Goal: Task Accomplishment & Management: Use online tool/utility

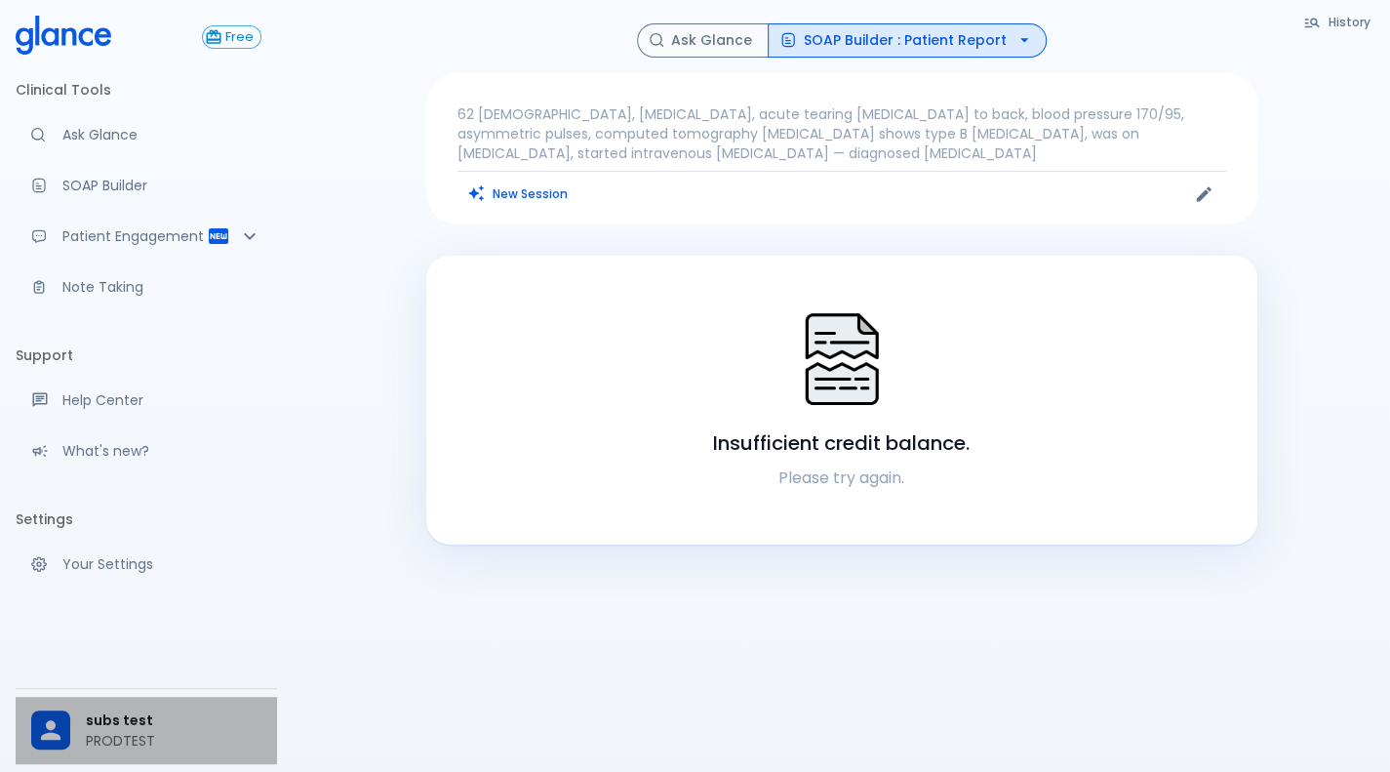
click at [145, 713] on span "subs test" at bounding box center [174, 720] width 176 height 20
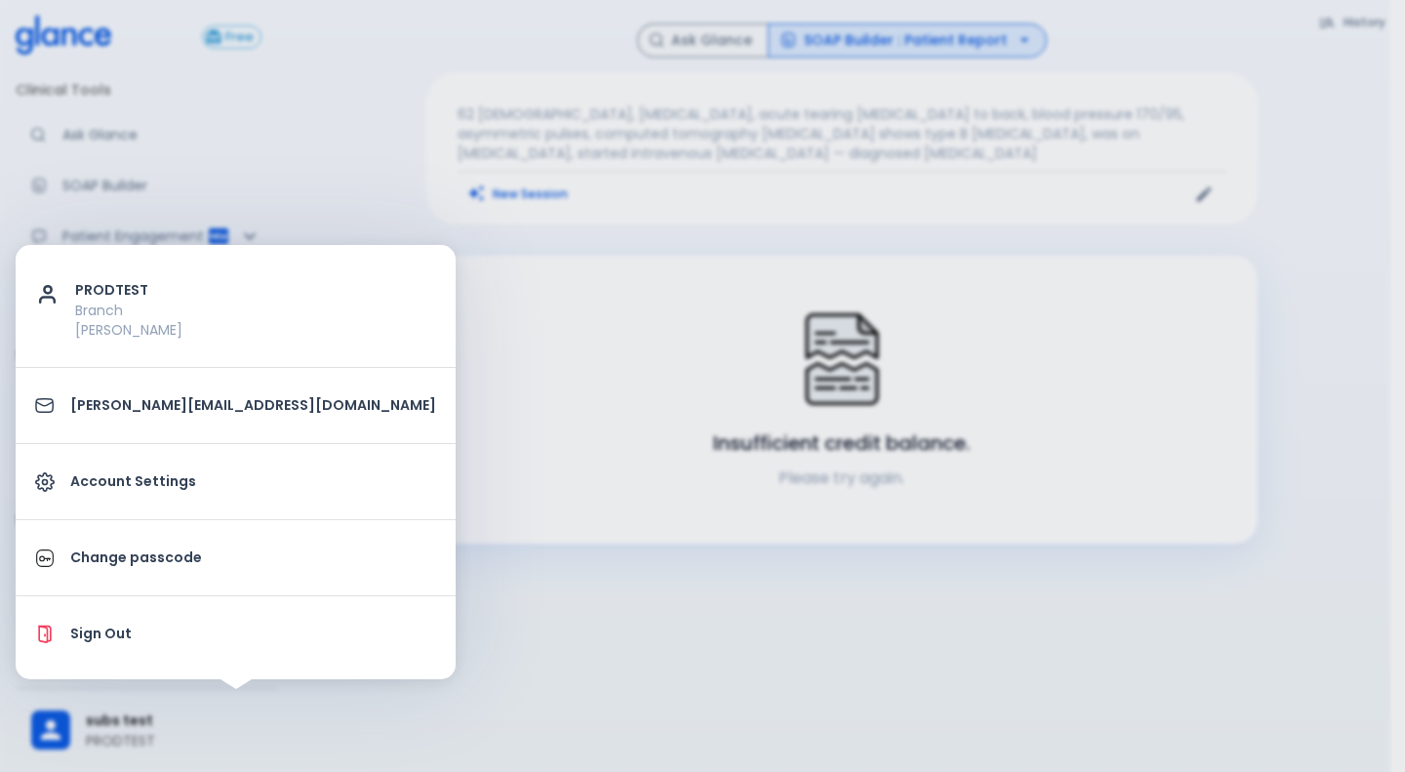
click at [449, 107] on div at bounding box center [702, 386] width 1405 height 772
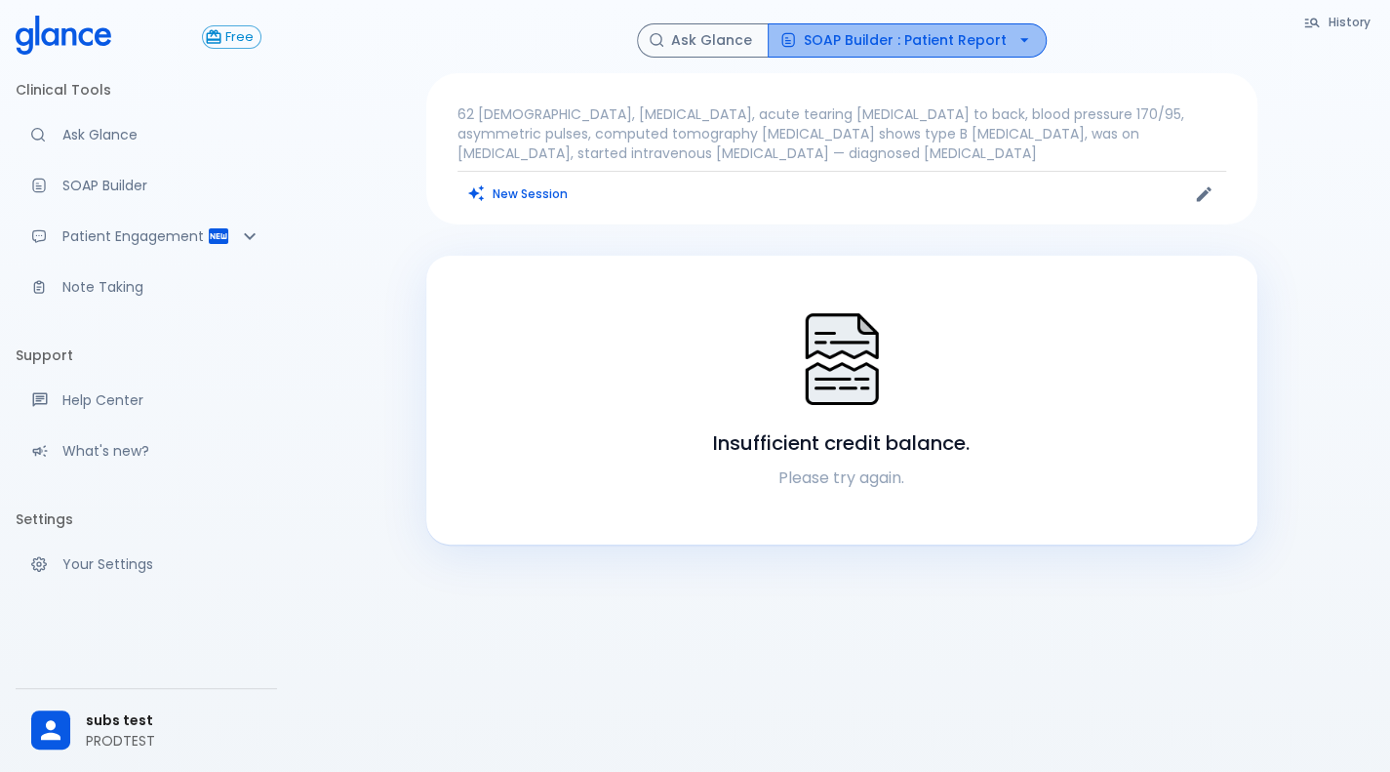
click at [915, 28] on button "SOAP Builder : Patient Report" at bounding box center [907, 40] width 279 height 34
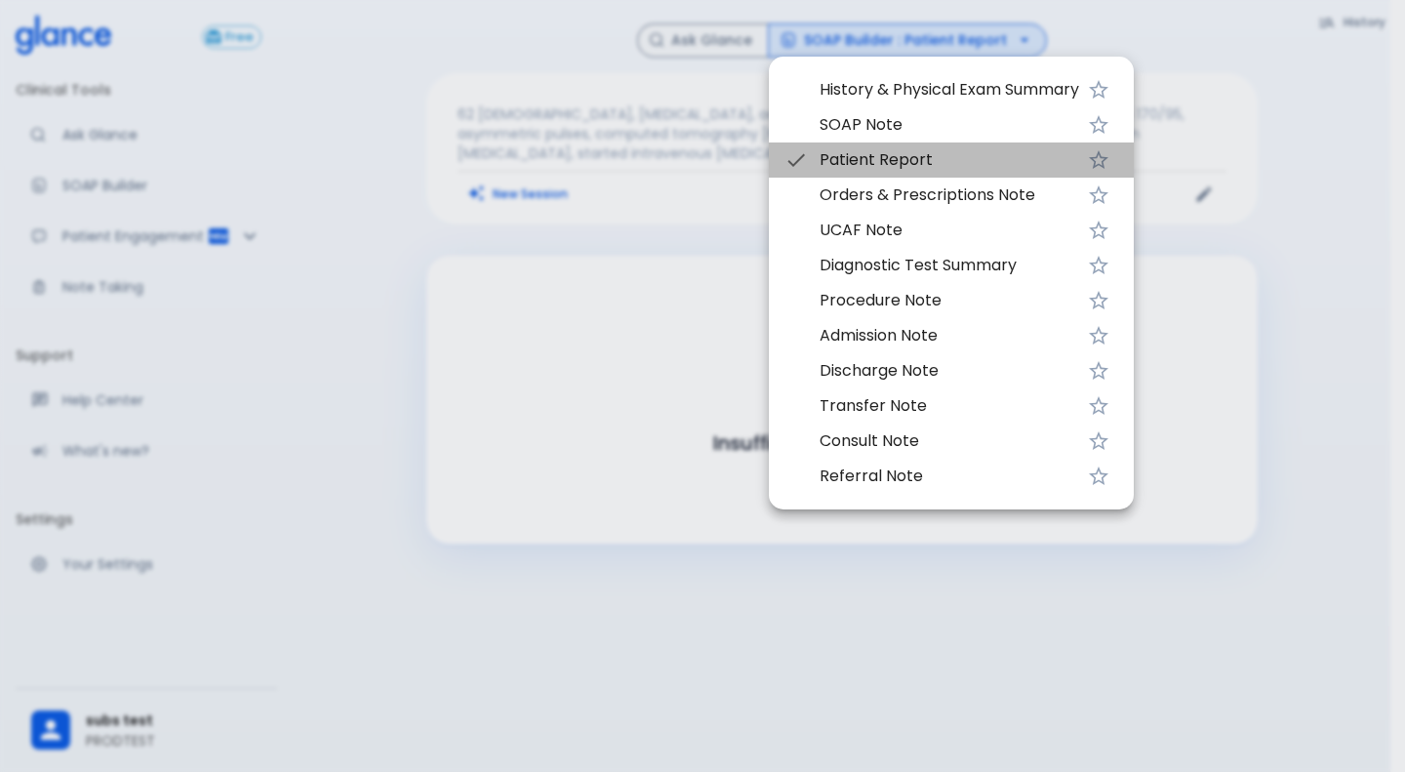
click at [896, 159] on span "Patient Report" at bounding box center [948, 159] width 259 height 23
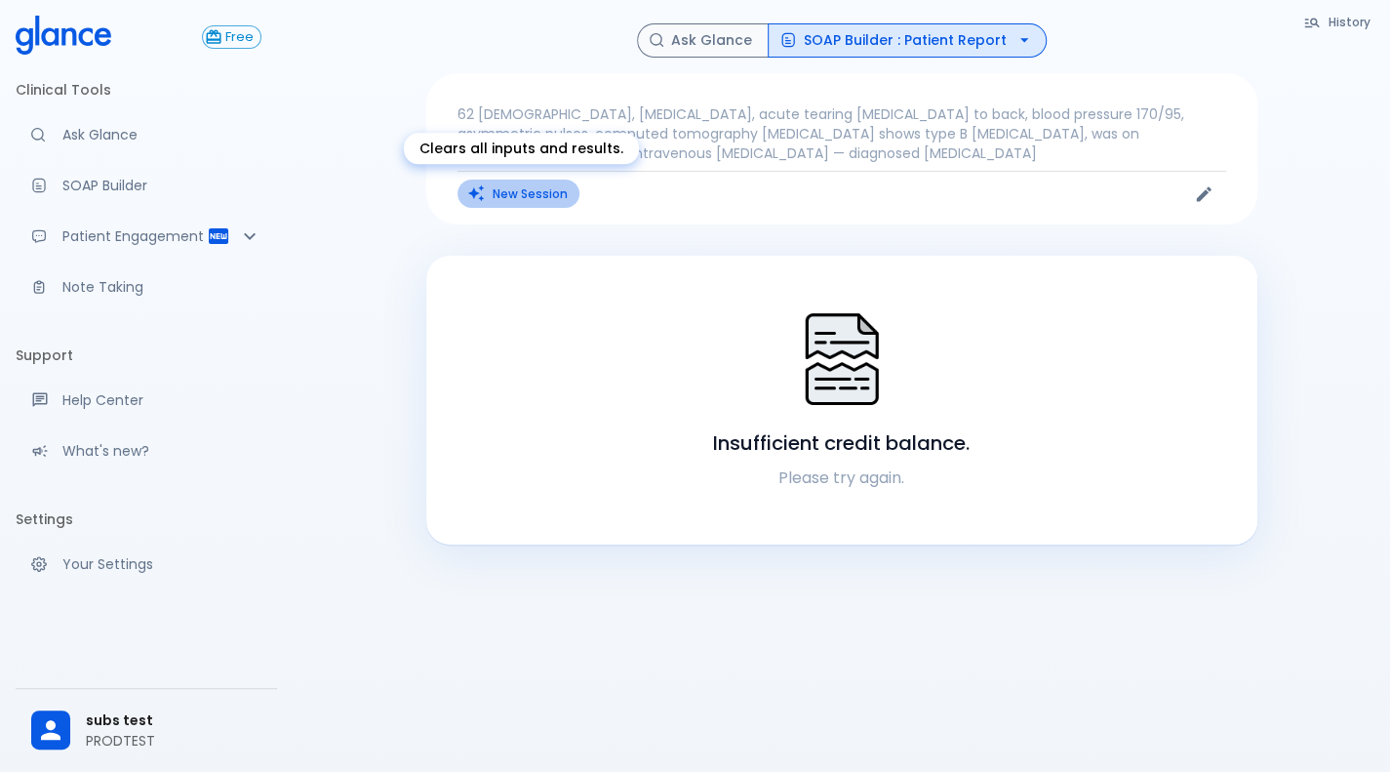
click at [542, 196] on button "New Session" at bounding box center [519, 193] width 122 height 28
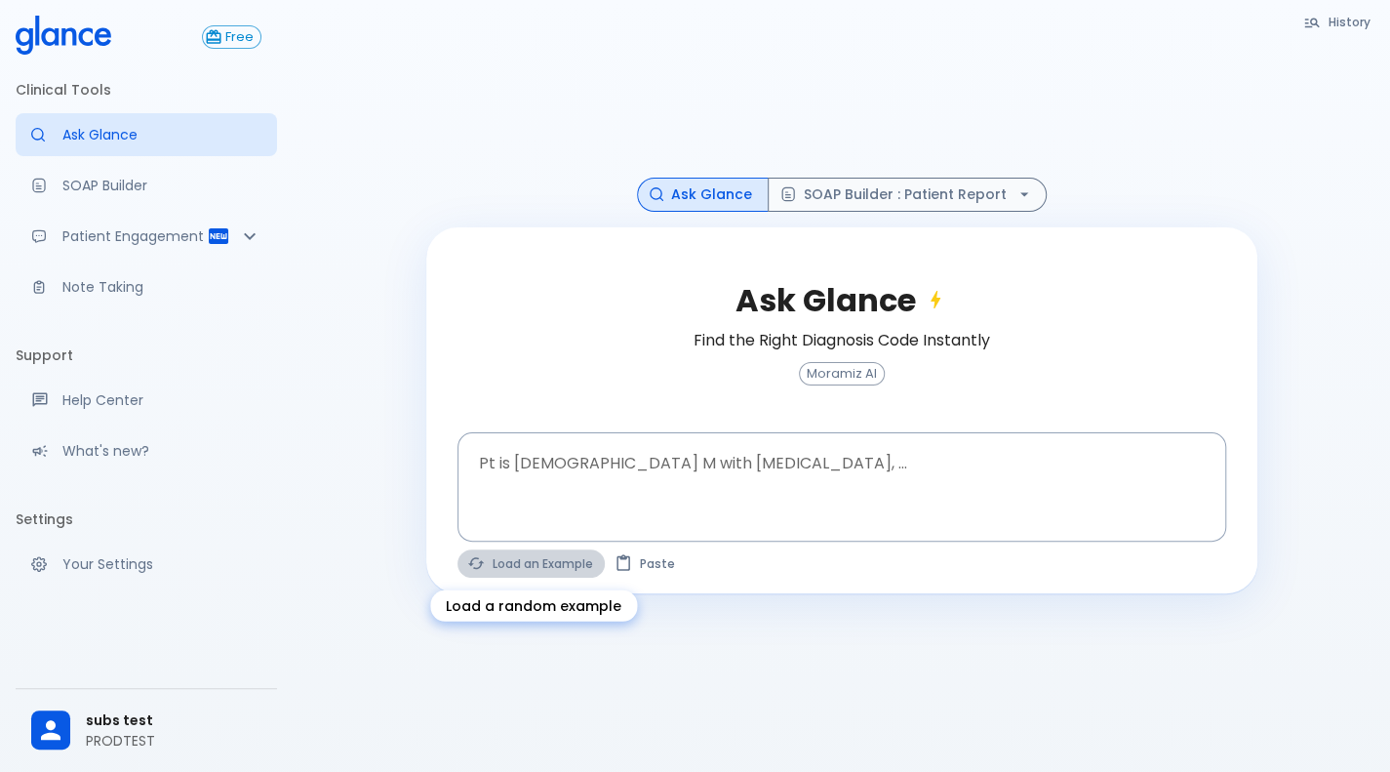
click at [532, 561] on button "Load an Example" at bounding box center [531, 563] width 147 height 28
type textarea "45F with DM2, right foot ulcer, fever, WBC 14K, ESR 80, wound purulent, XR neg …"
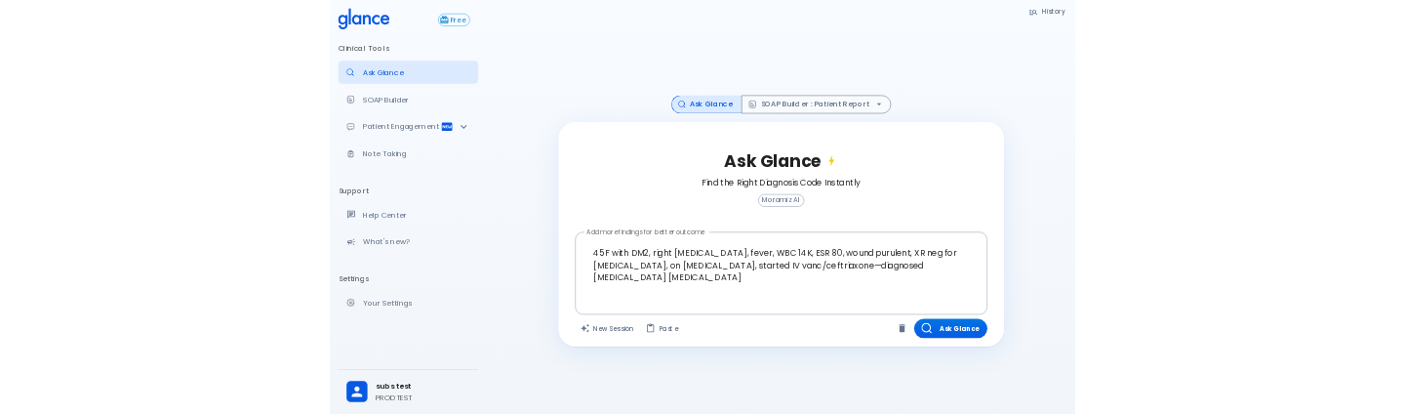
scroll to position [47, 0]
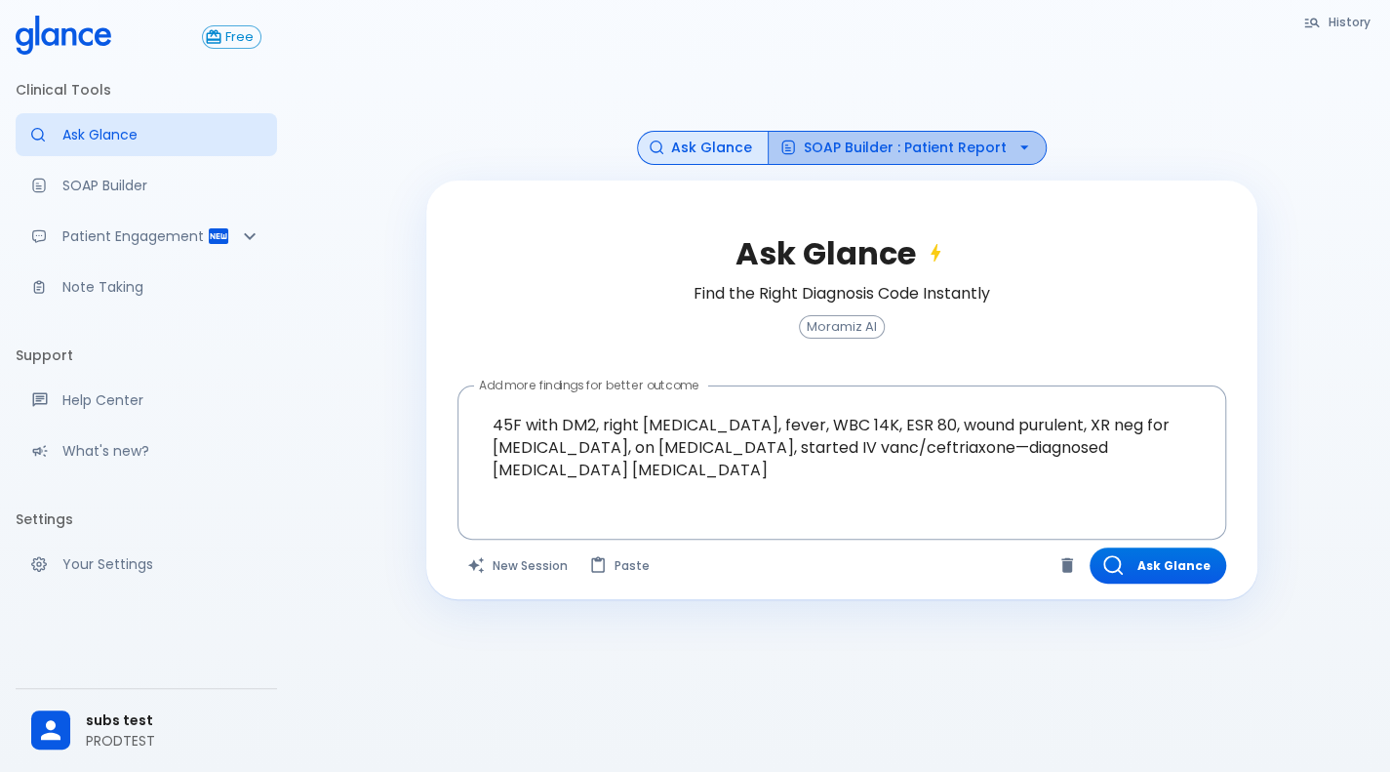
click at [953, 150] on button "SOAP Builder : Patient Report" at bounding box center [907, 148] width 279 height 34
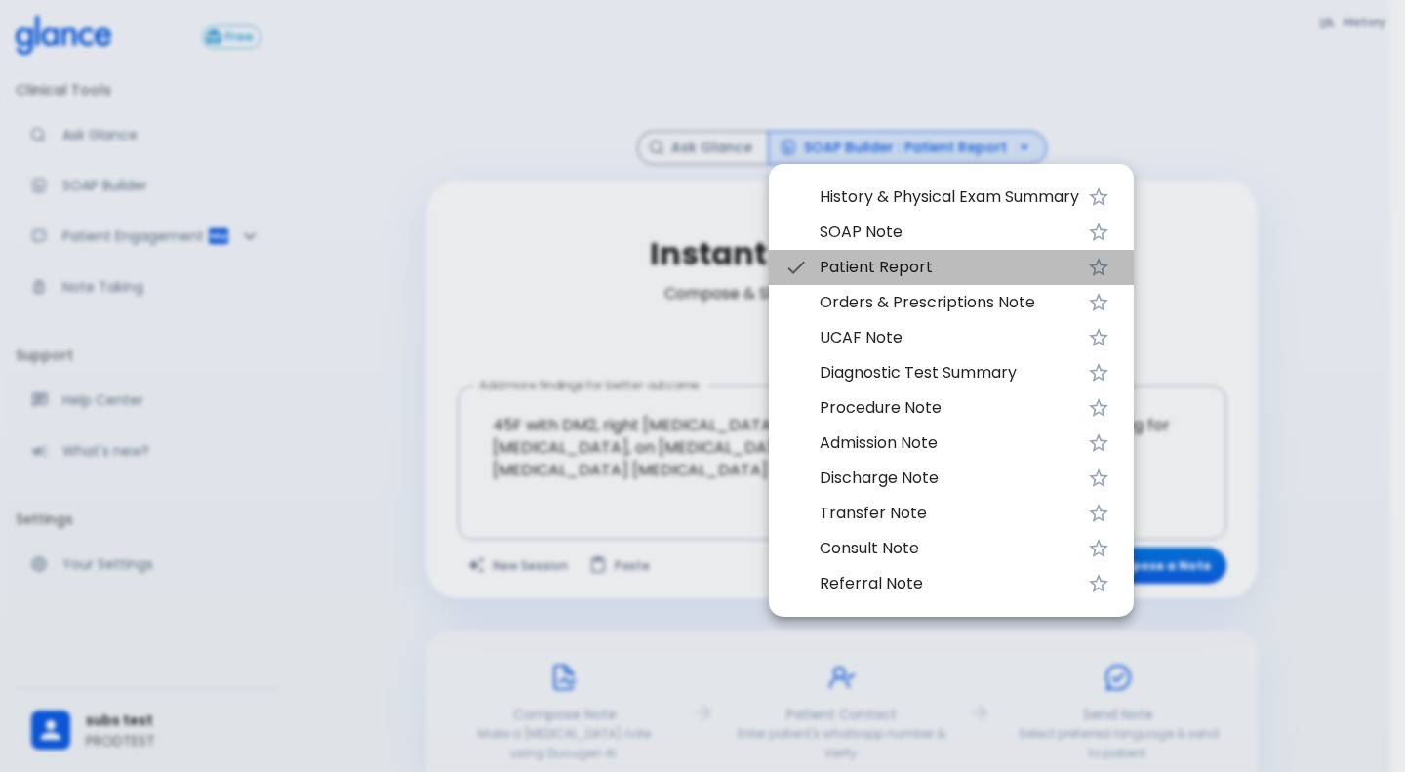
click at [851, 262] on span "Patient Report" at bounding box center [948, 267] width 259 height 23
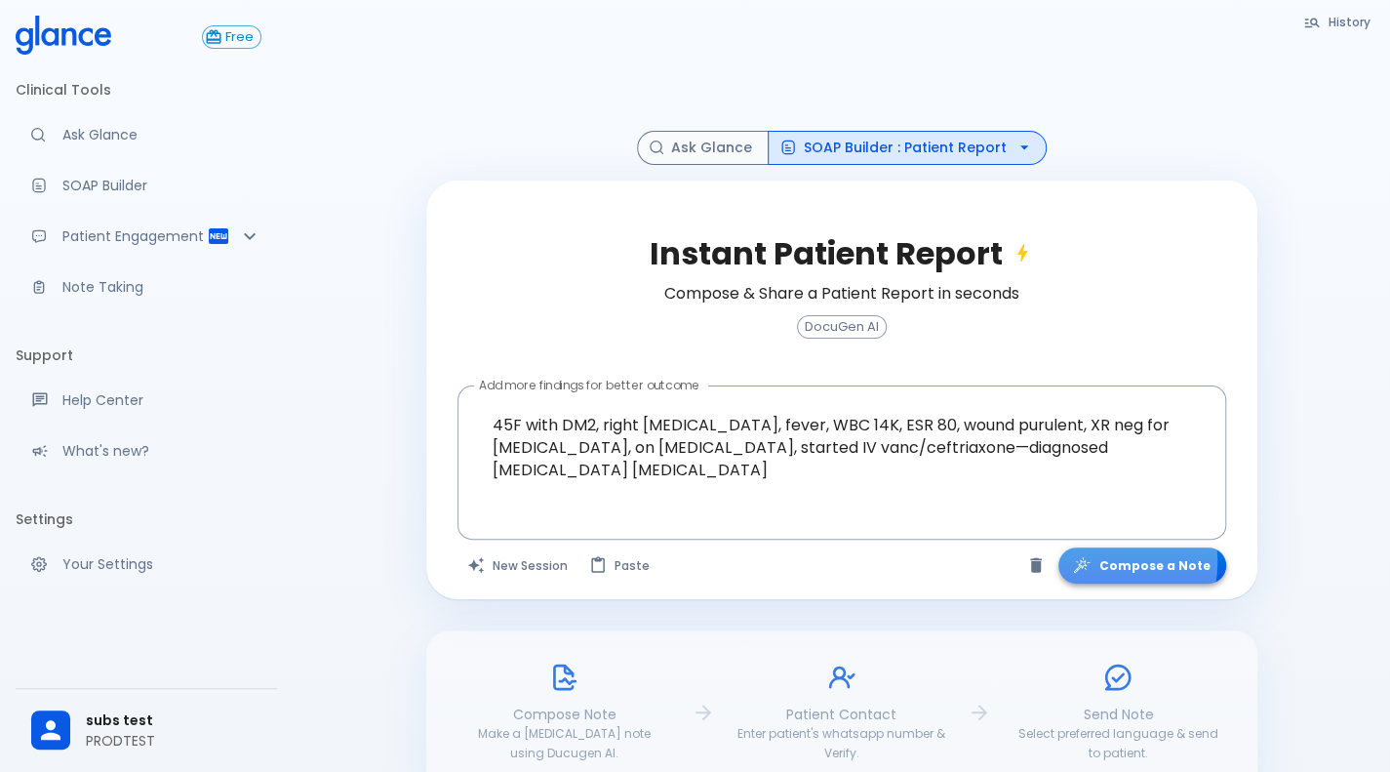
click at [1103, 561] on button "Compose a Note" at bounding box center [1142, 565] width 168 height 36
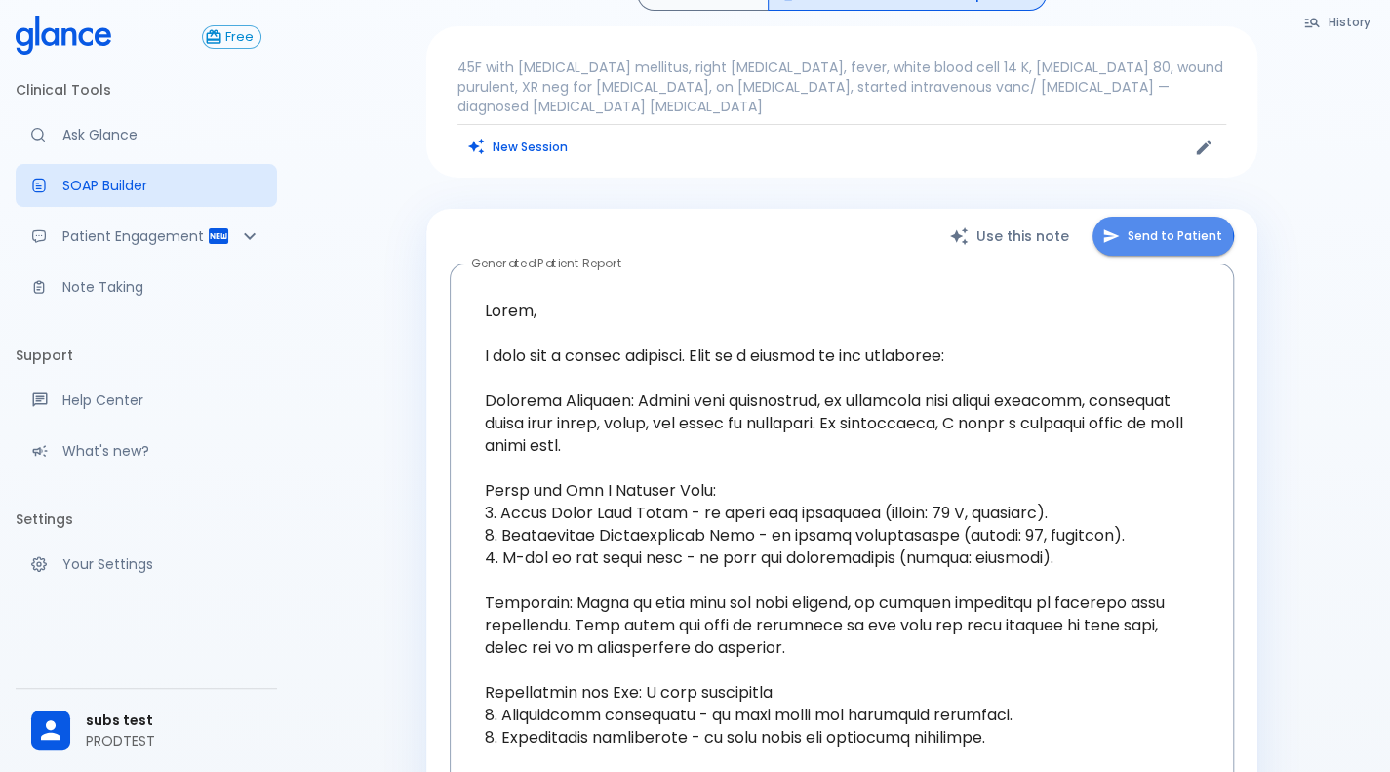
click at [1145, 239] on button "Send to Patient" at bounding box center [1163, 237] width 141 height 40
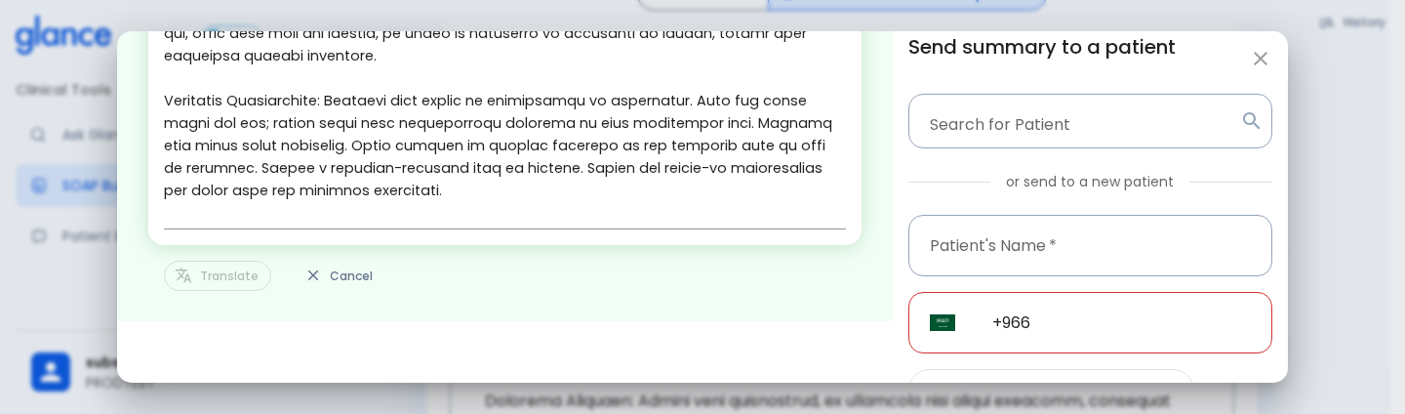
scroll to position [129, 0]
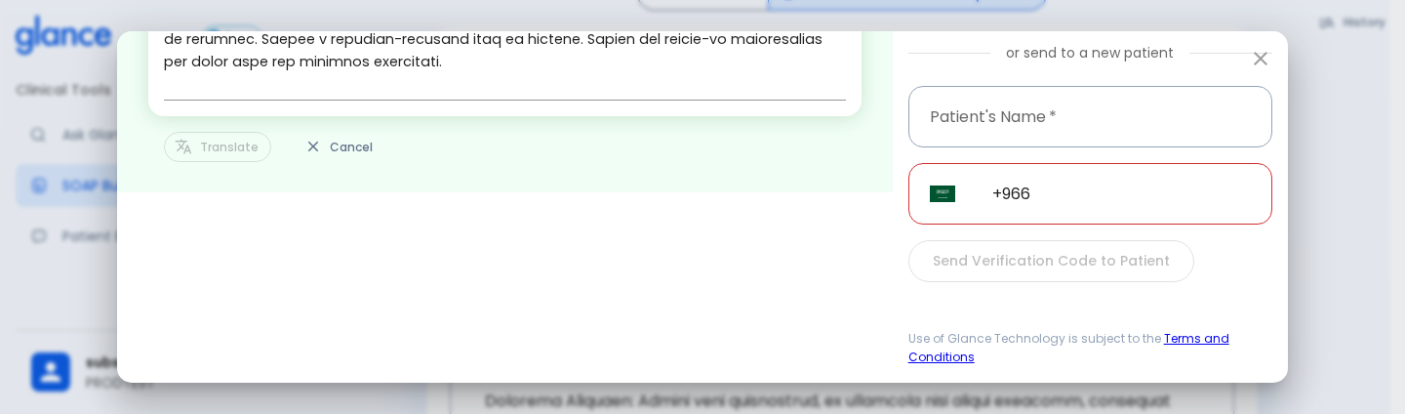
click at [218, 153] on div "Translate Cancel" at bounding box center [504, 147] width 713 height 30
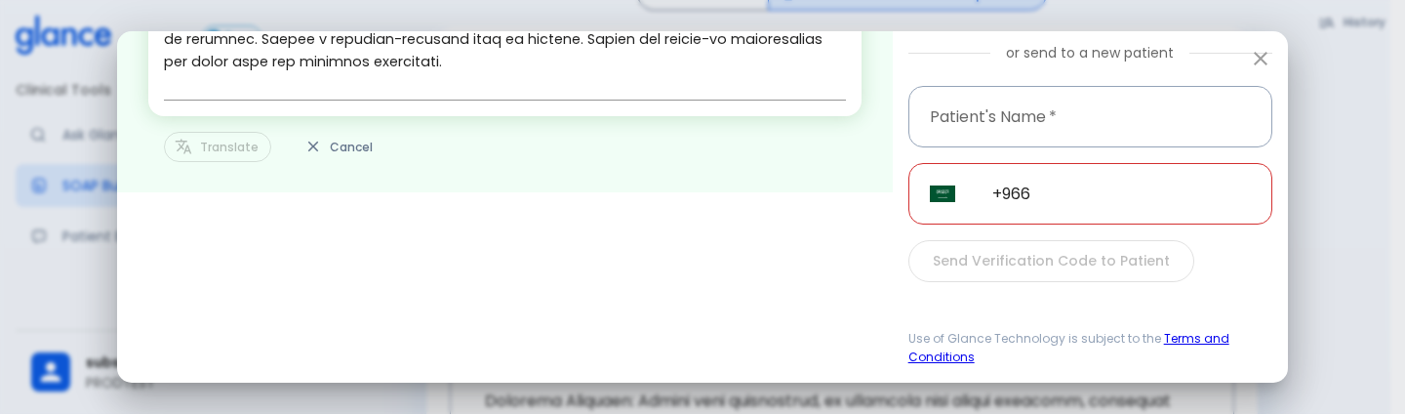
click at [218, 153] on div "Translate Cancel" at bounding box center [504, 147] width 713 height 30
click at [213, 161] on div "Edit & personalize the note before sending to patient. x Translate Cancel" at bounding box center [505, 47] width 776 height 290
click at [226, 136] on div "Translate Cancel" at bounding box center [504, 147] width 713 height 30
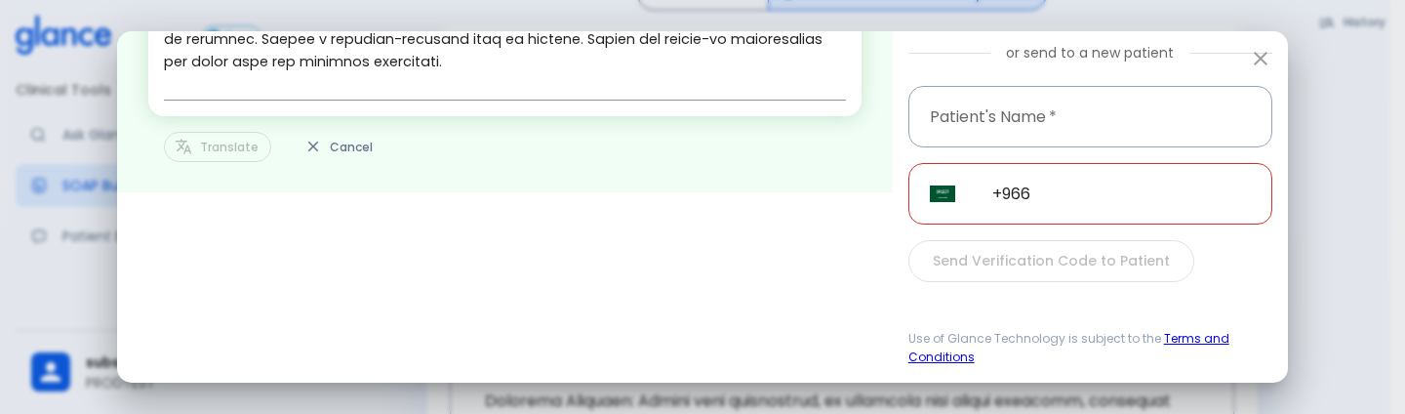
click at [226, 136] on div "Translate Cancel" at bounding box center [504, 147] width 713 height 30
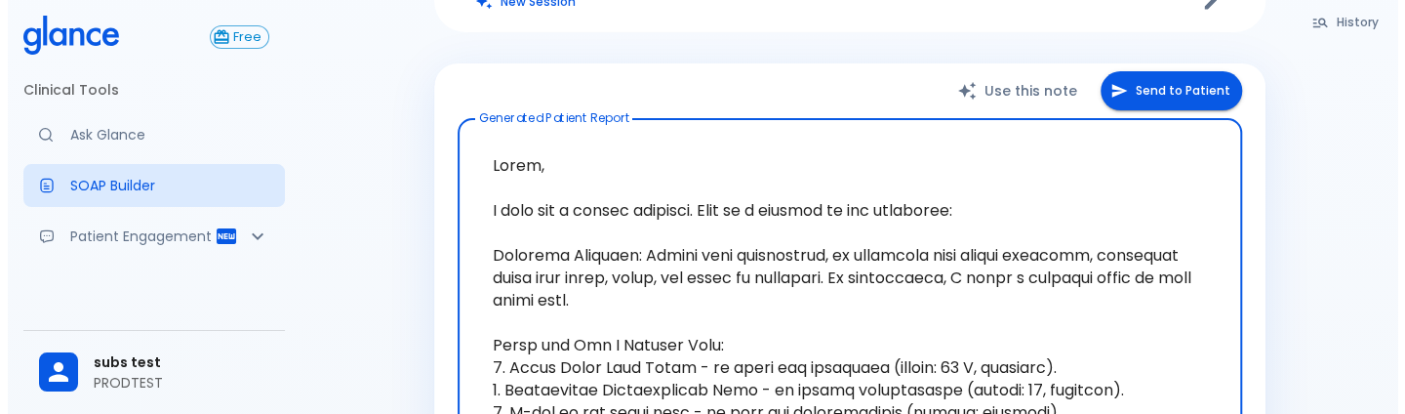
scroll to position [190, 0]
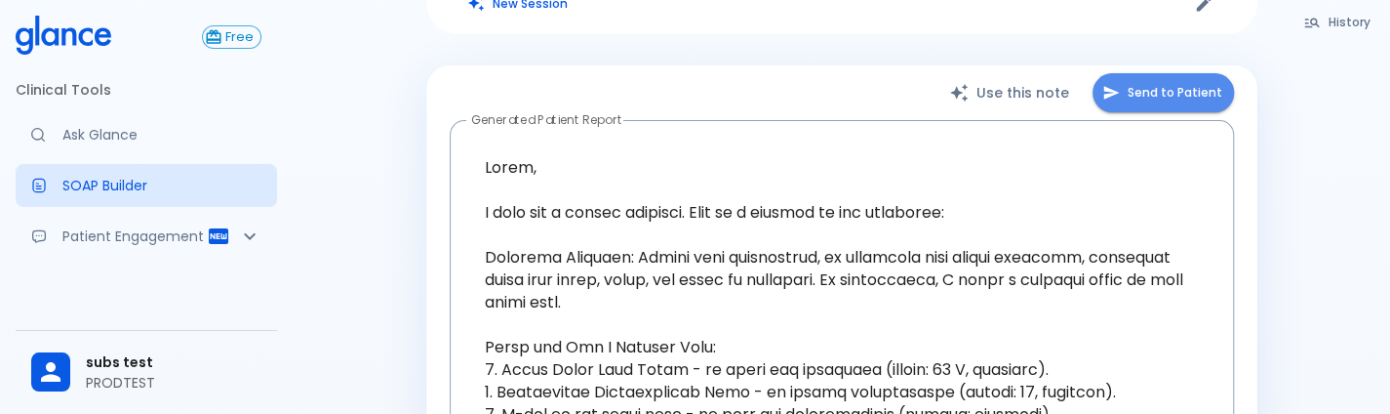
click at [1155, 77] on button "Send to Patient" at bounding box center [1163, 93] width 141 height 40
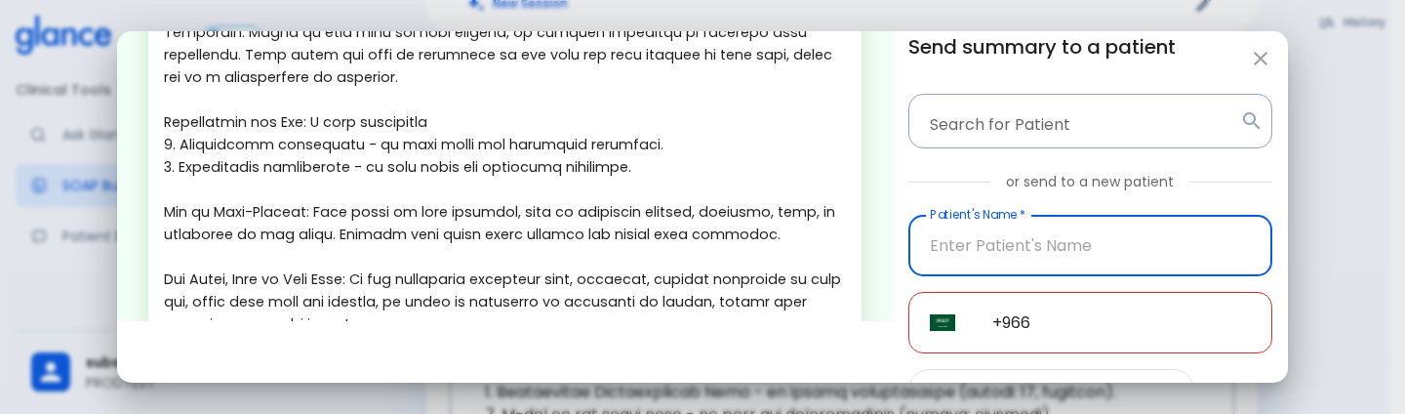
scroll to position [640, 0]
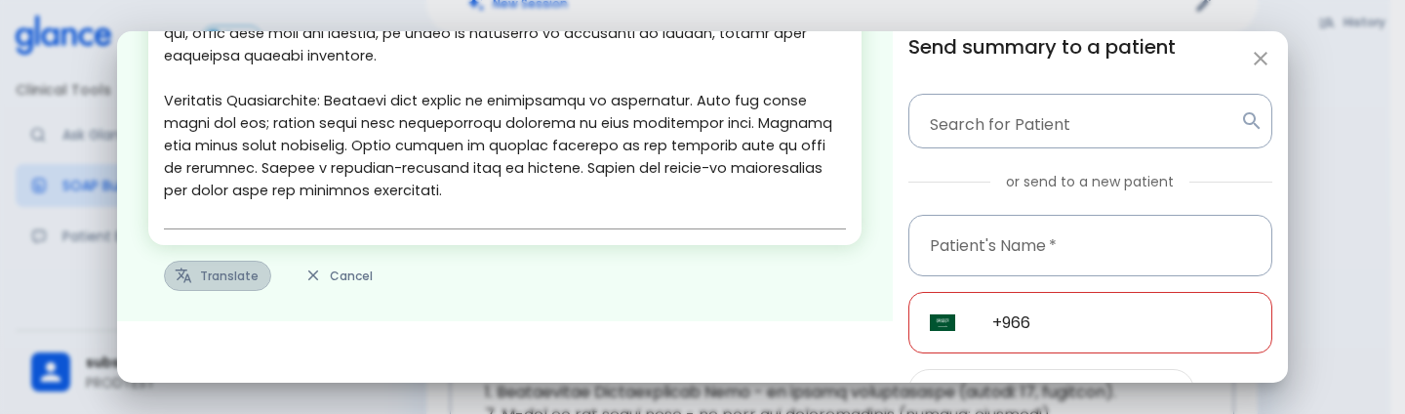
click at [185, 276] on icon "button" at bounding box center [184, 275] width 17 height 15
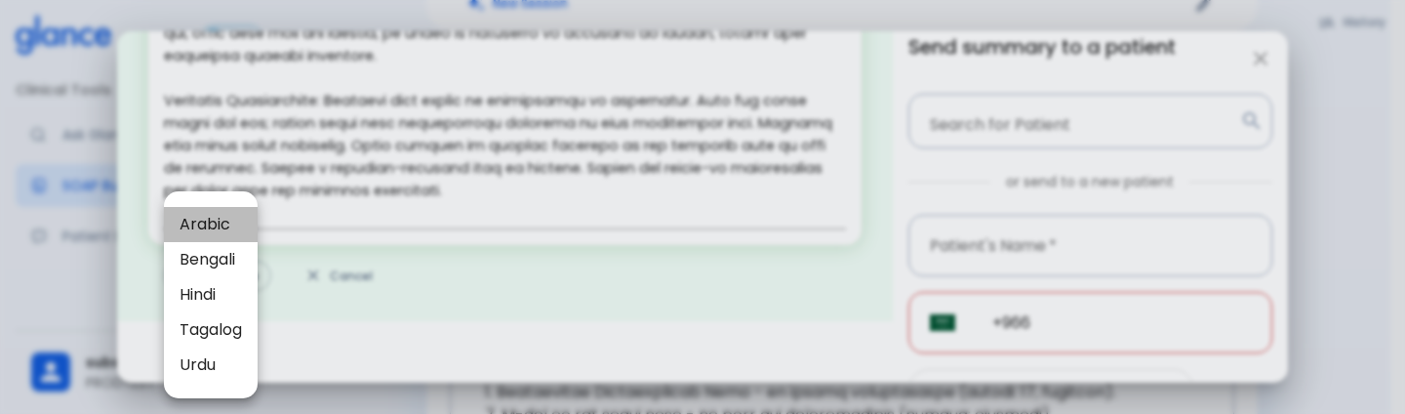
click at [224, 218] on span "Arabic" at bounding box center [210, 224] width 62 height 23
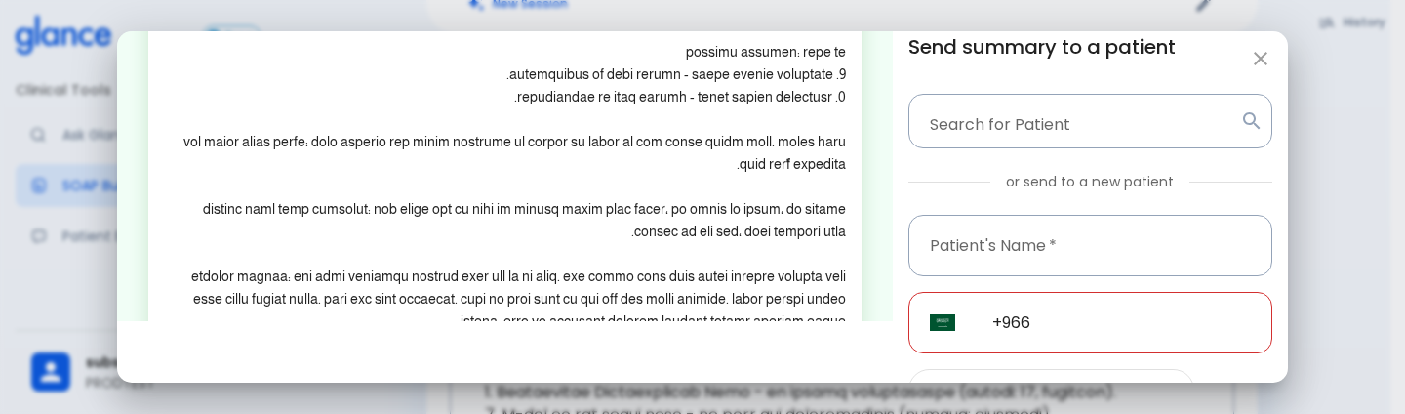
scroll to position [406, 0]
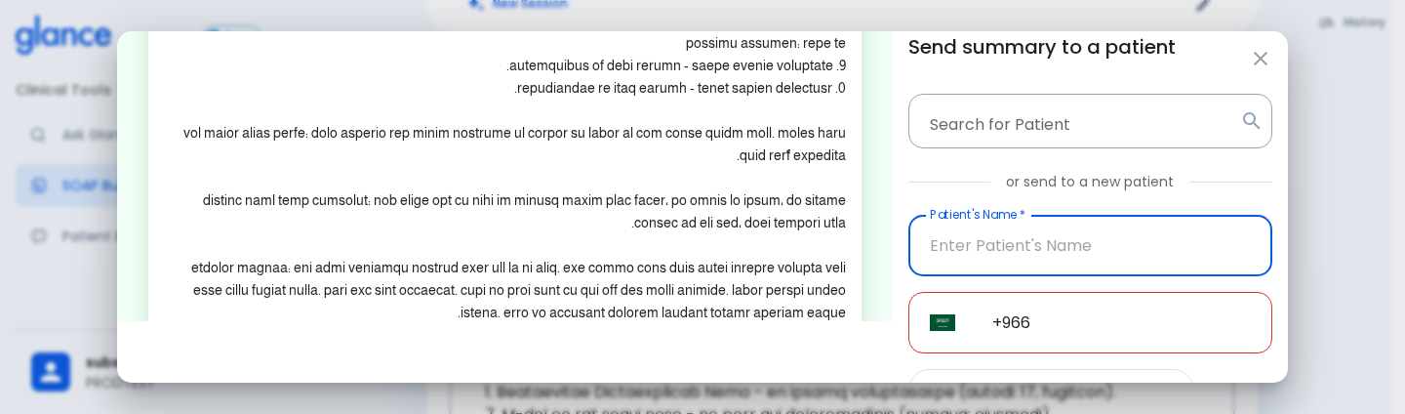
click at [1054, 247] on input "Patient's Name   *" at bounding box center [1090, 245] width 364 height 61
type input "9606926484"
click at [1044, 247] on input "9606926484" at bounding box center [1090, 245] width 364 height 61
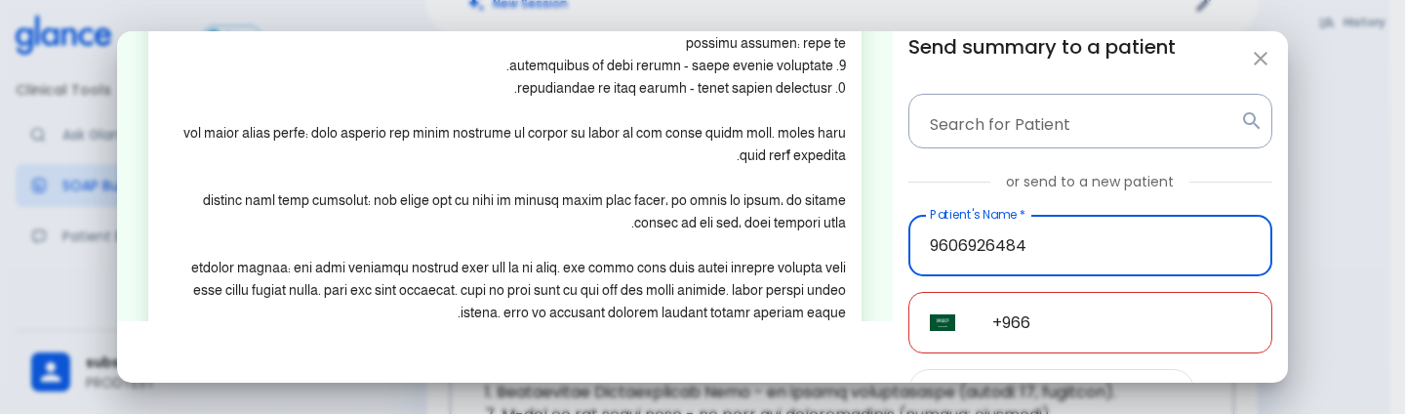
click at [1044, 247] on input "9606926484" at bounding box center [1090, 245] width 364 height 61
paste input "text"
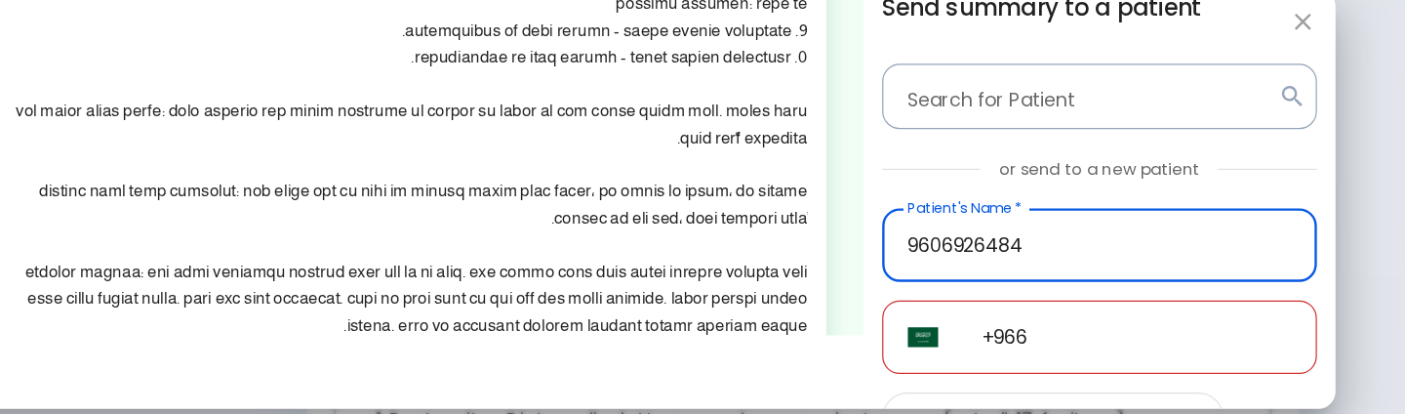
type input "9606926484"
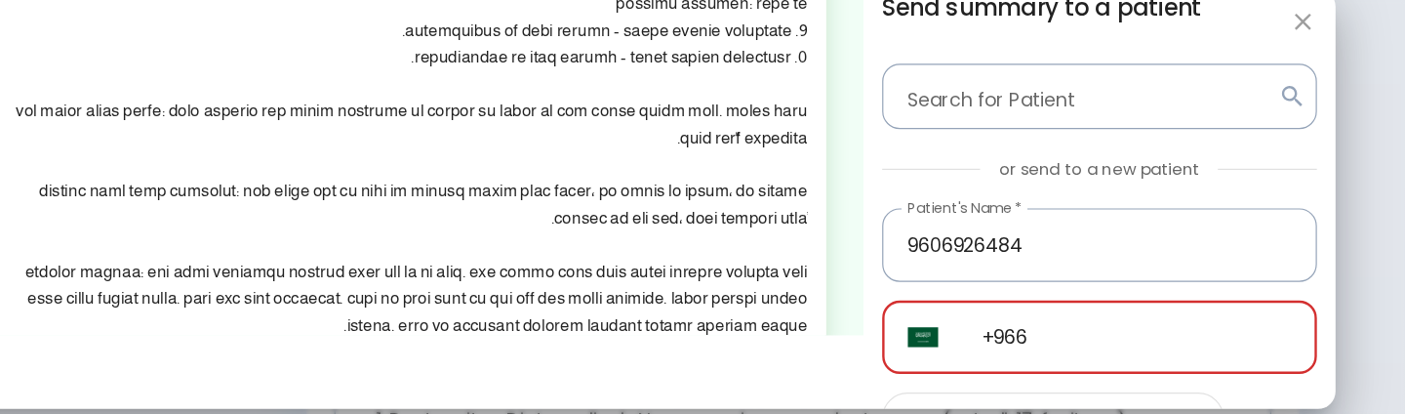
click at [1082, 344] on input "+966" at bounding box center [1121, 322] width 301 height 61
paste input "9606926484"
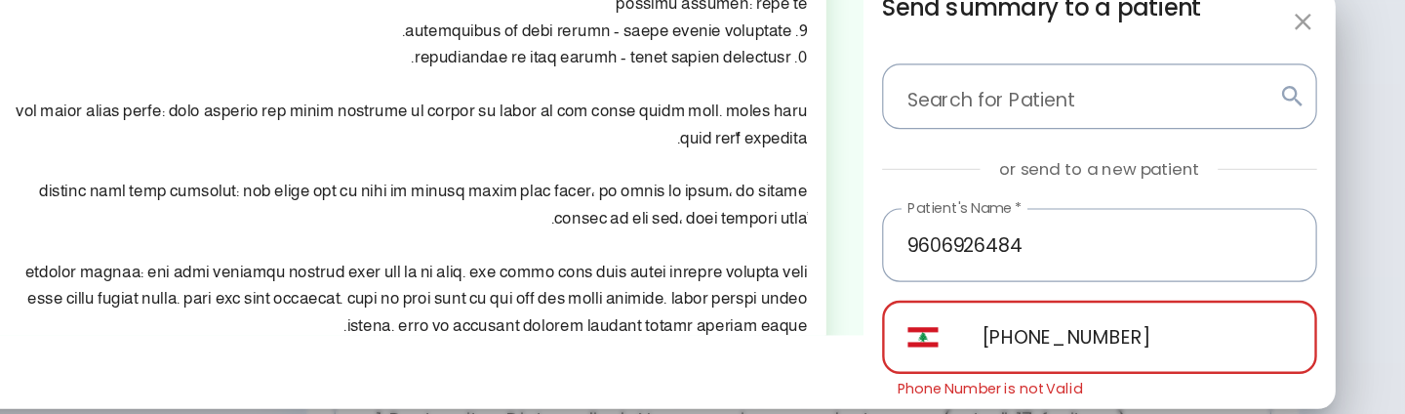
click at [1011, 325] on input "[PHONE_NUMBER]" at bounding box center [1121, 322] width 301 height 61
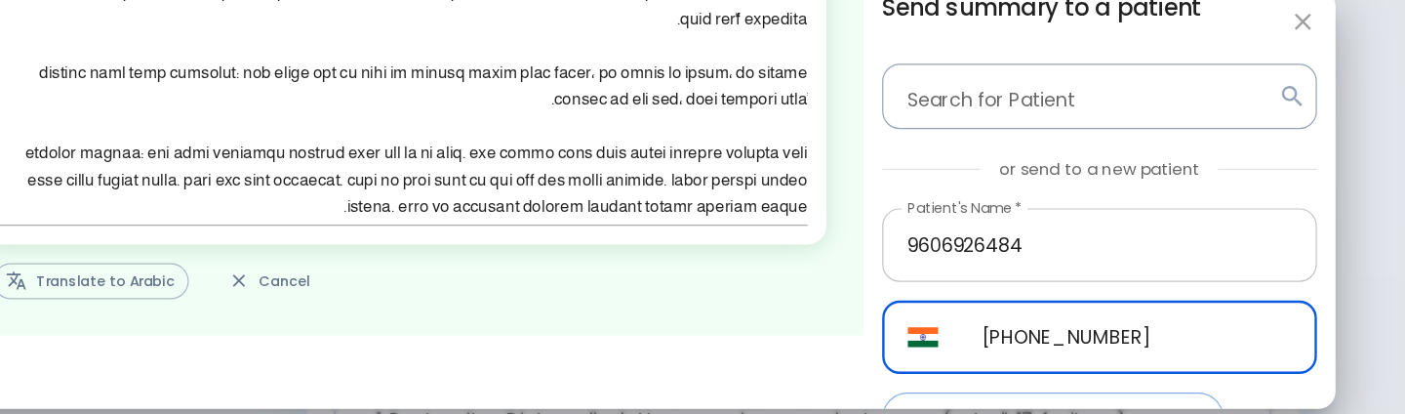
scroll to position [129, 0]
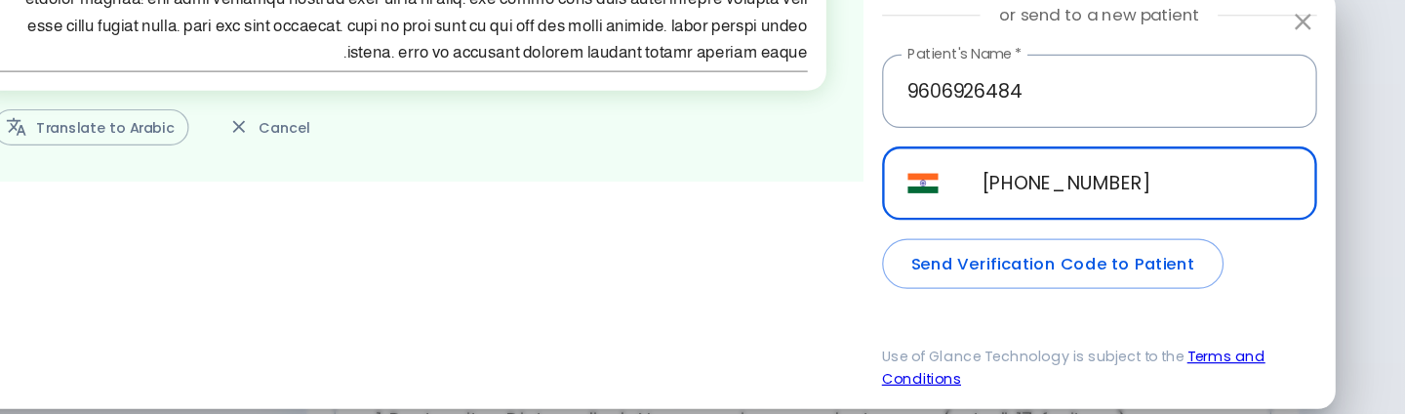
type input "[PHONE_NUMBER]"
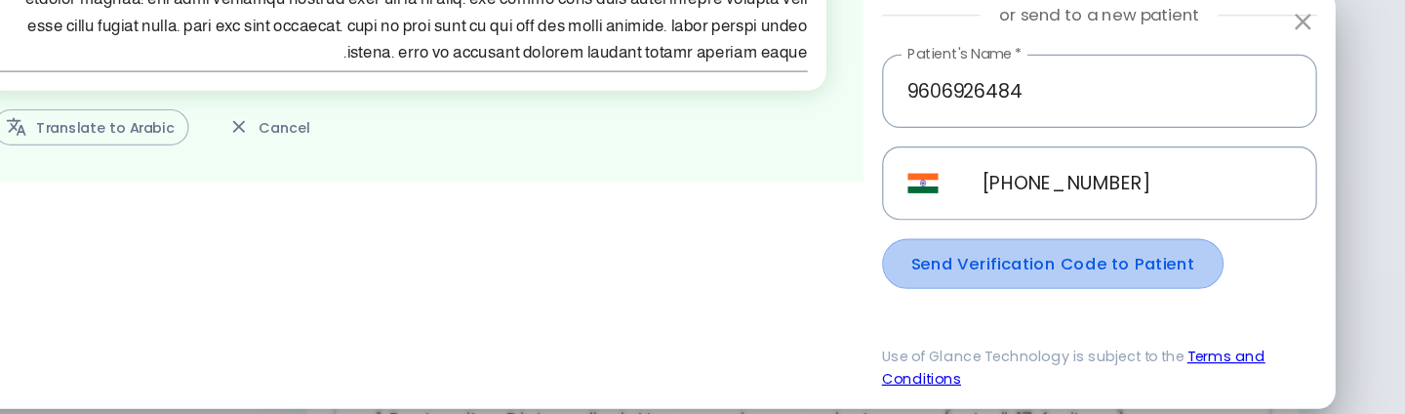
click at [1053, 264] on button "Send Verification Code to Patient" at bounding box center [1051, 261] width 286 height 42
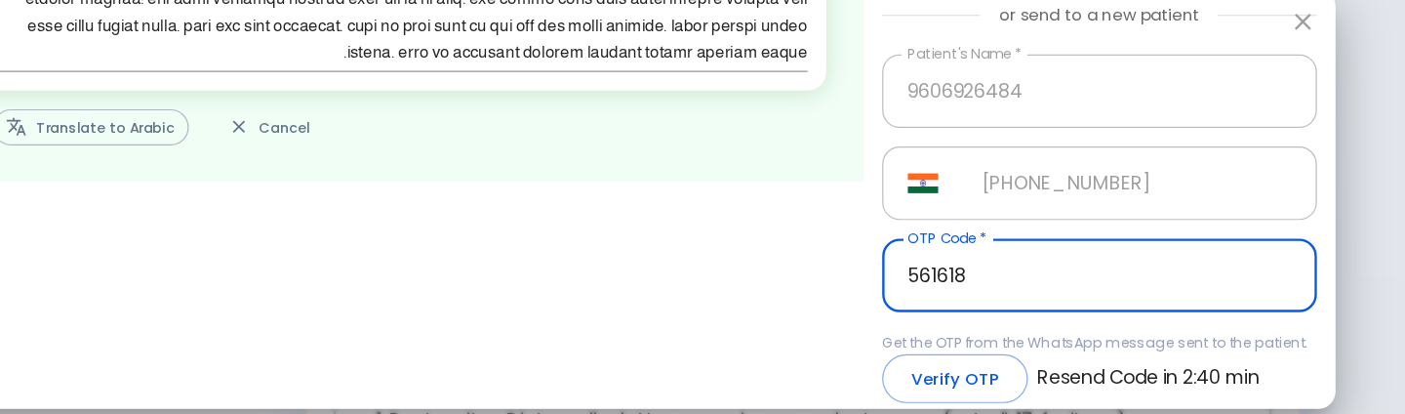
type input "561618"
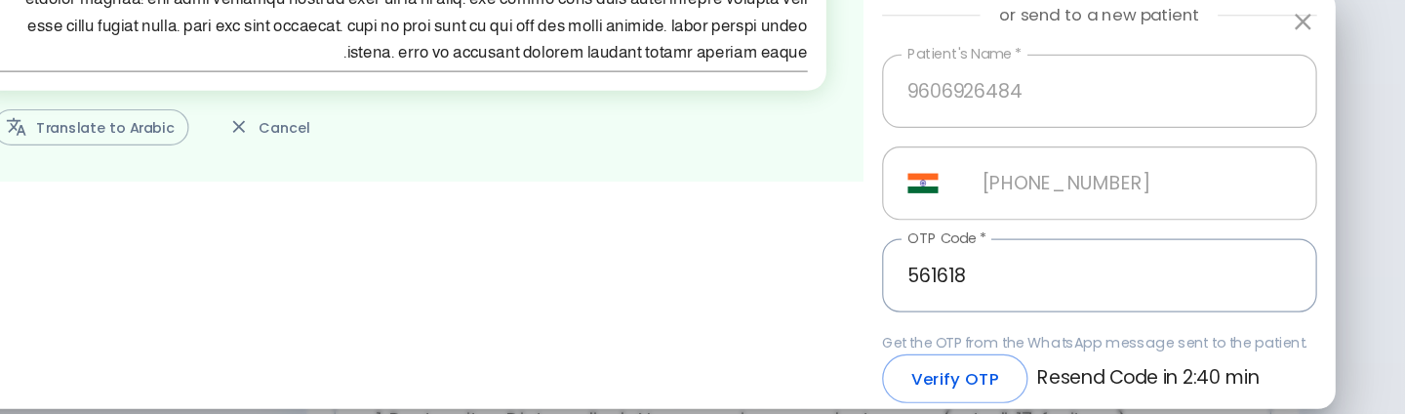
click at [942, 368] on button "Verify OTP" at bounding box center [969, 358] width 122 height 42
click at [942, 368] on div "Get the OTP from the WhatsApp message sent to the patient. Verify OTP Resend Co…" at bounding box center [1090, 347] width 364 height 60
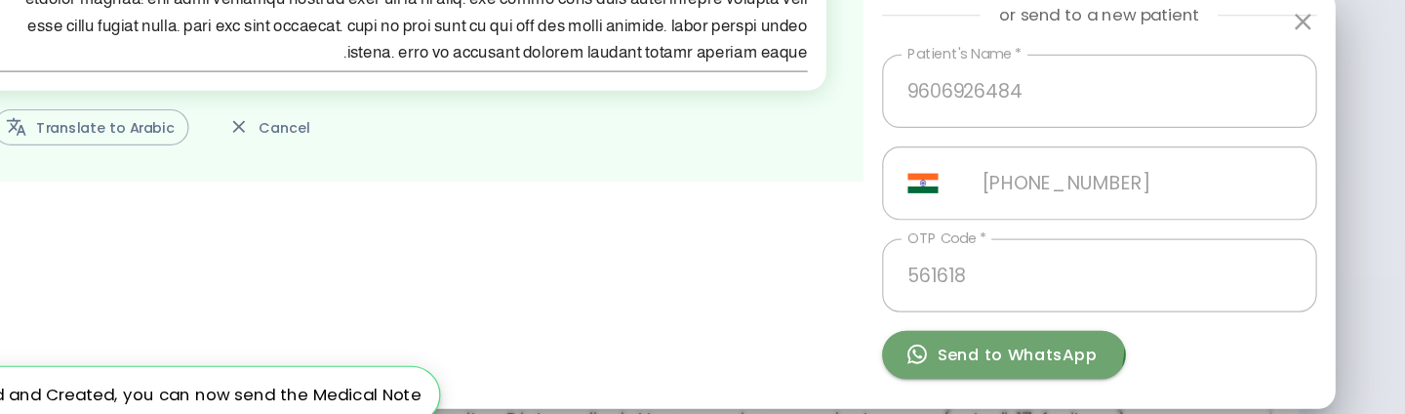
click at [987, 326] on button "Send to WhatsApp" at bounding box center [1010, 337] width 204 height 40
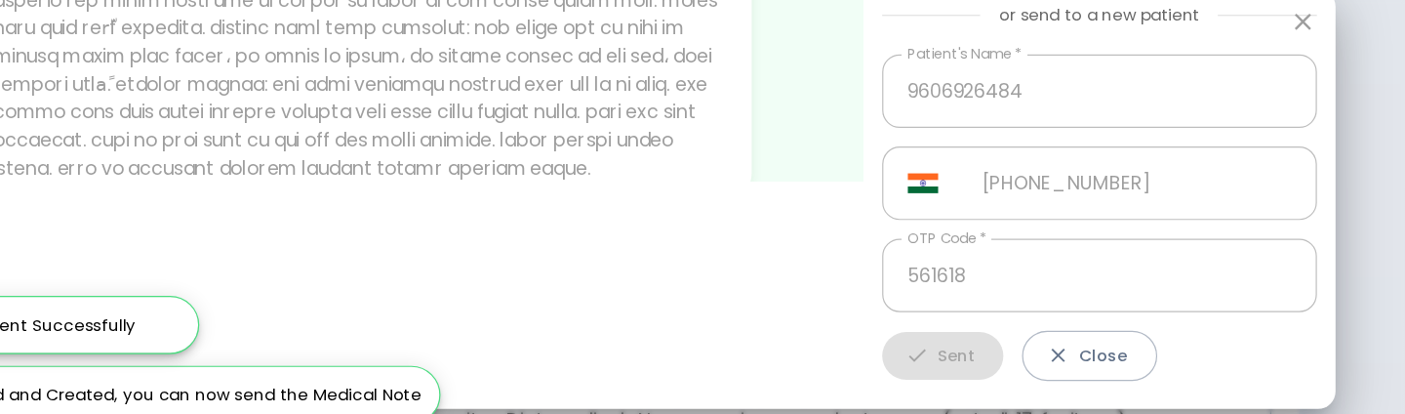
scroll to position [190, 0]
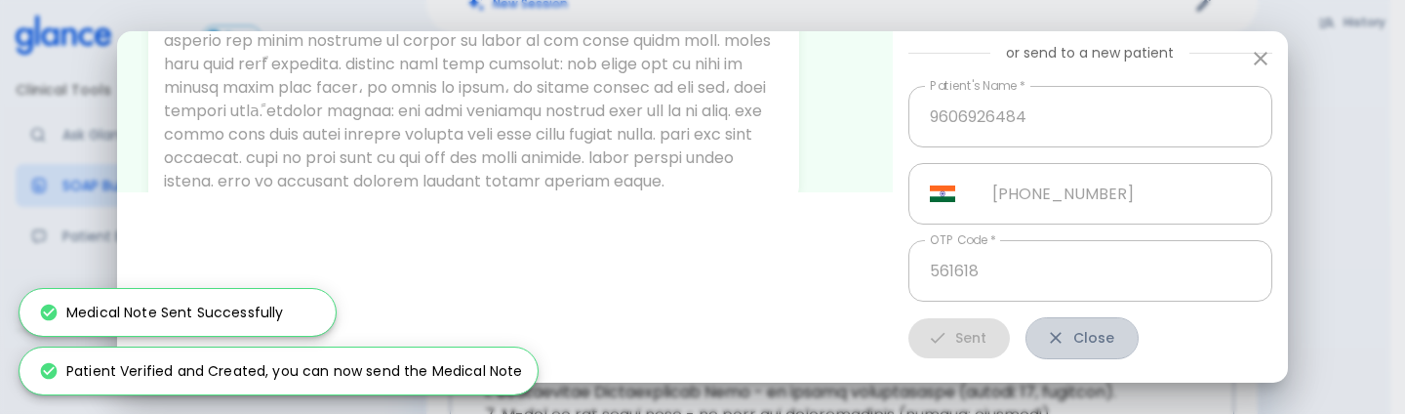
click at [1093, 339] on button "Close" at bounding box center [1081, 338] width 113 height 42
type input "+966"
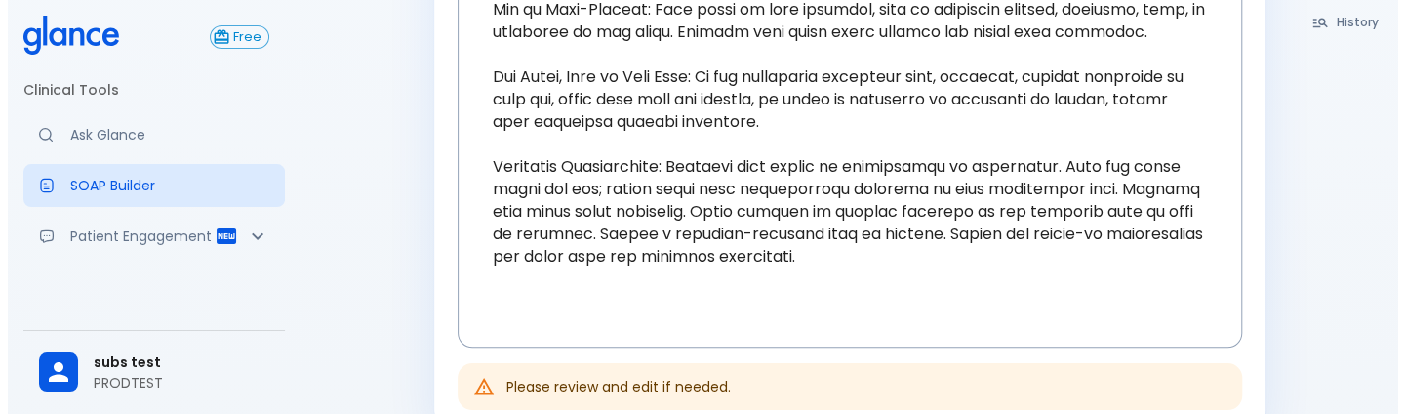
scroll to position [862, 0]
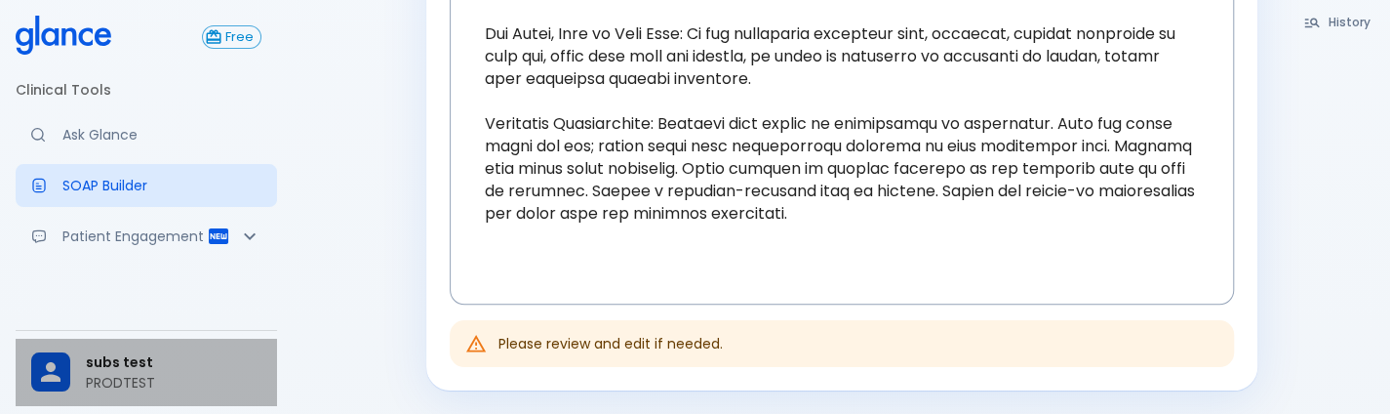
click at [47, 362] on icon at bounding box center [50, 371] width 29 height 29
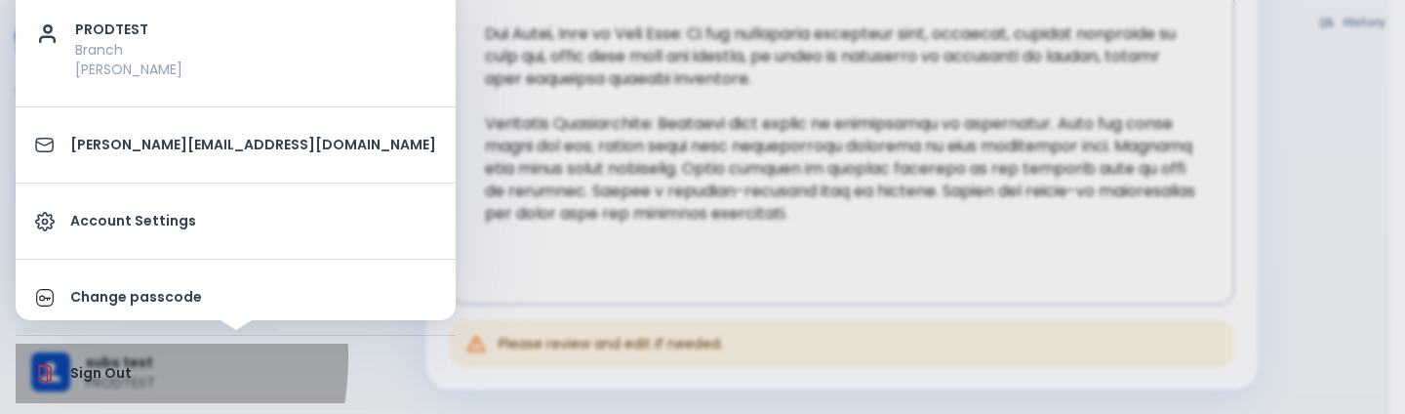
click at [68, 357] on li "Sign Out" at bounding box center [236, 373] width 440 height 60
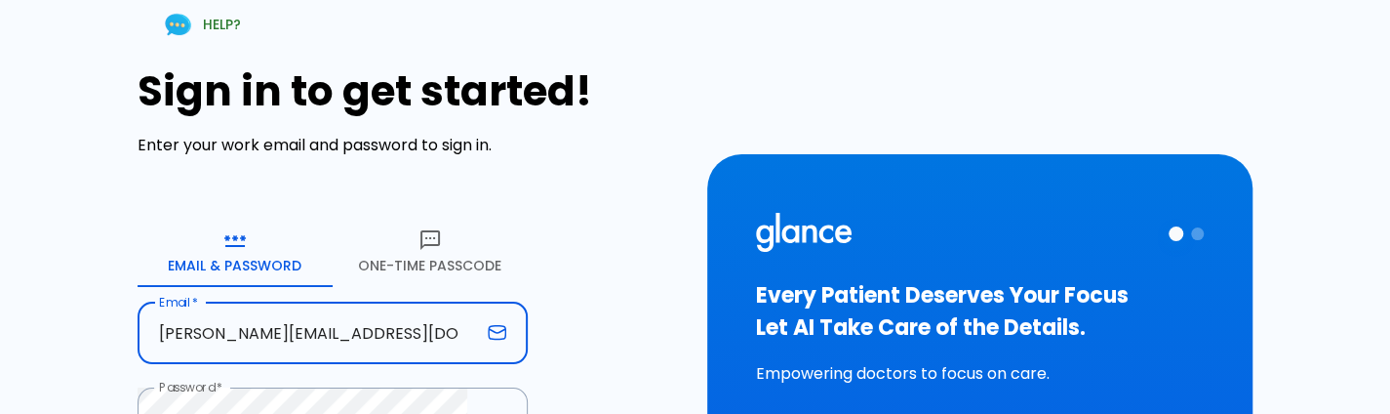
click at [404, 350] on input "[PERSON_NAME][EMAIL_ADDRESS][DOMAIN_NAME]" at bounding box center [309, 332] width 342 height 61
type input "[PERSON_NAME][EMAIL_ADDRESS][DOMAIN_NAME]"
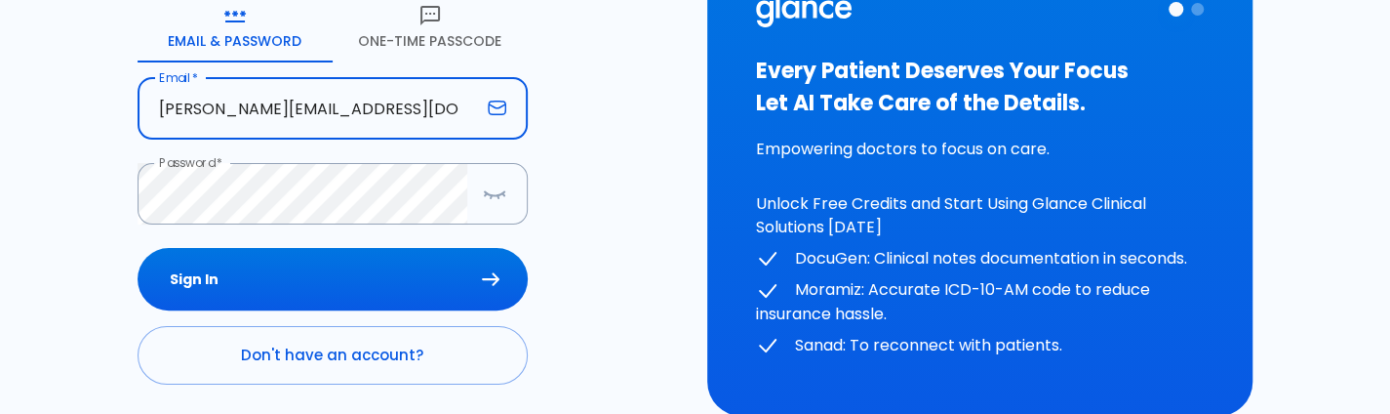
scroll to position [233, 0]
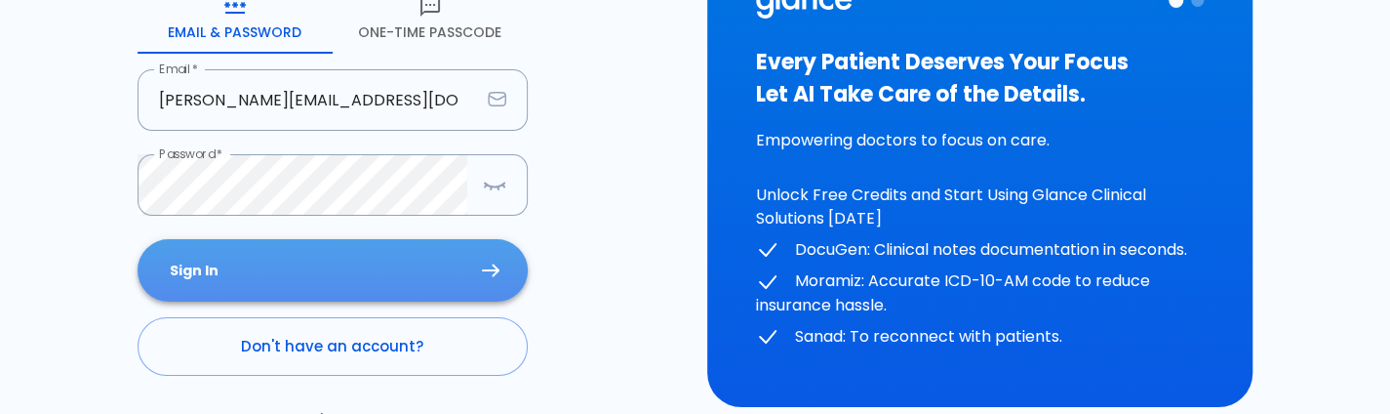
click at [291, 268] on button "Sign In" at bounding box center [333, 270] width 390 height 63
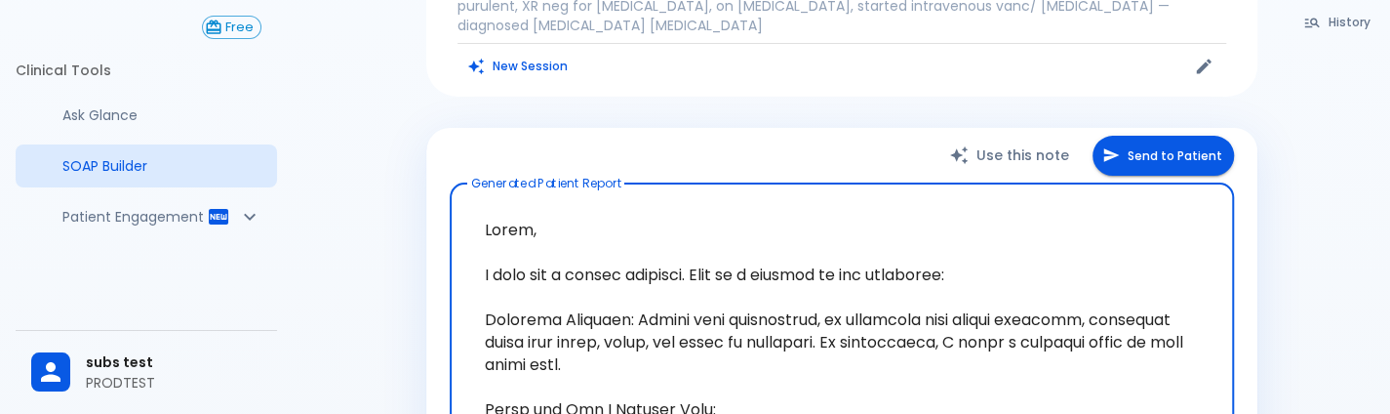
scroll to position [328, 0]
